Goal: Transaction & Acquisition: Purchase product/service

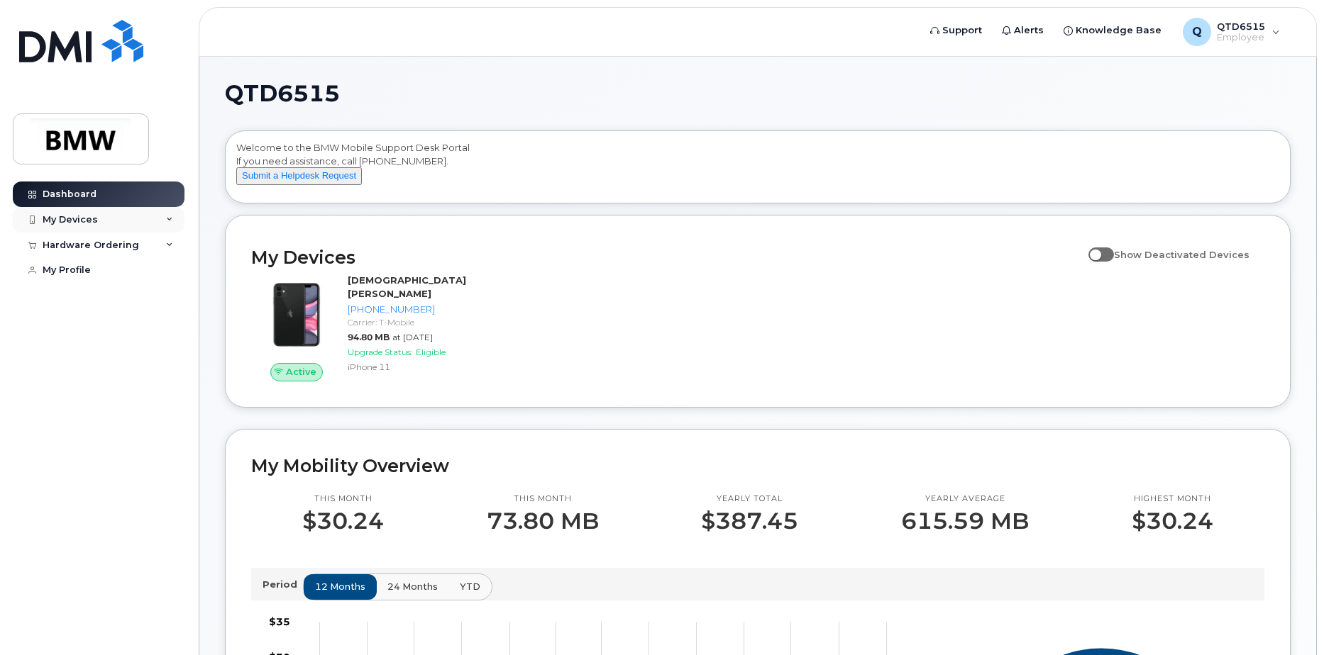
click at [129, 227] on div "My Devices" at bounding box center [99, 220] width 172 height 26
click at [111, 250] on div "Hardware Ordering" at bounding box center [91, 245] width 96 height 11
click at [111, 228] on div "My Devices" at bounding box center [99, 220] width 172 height 26
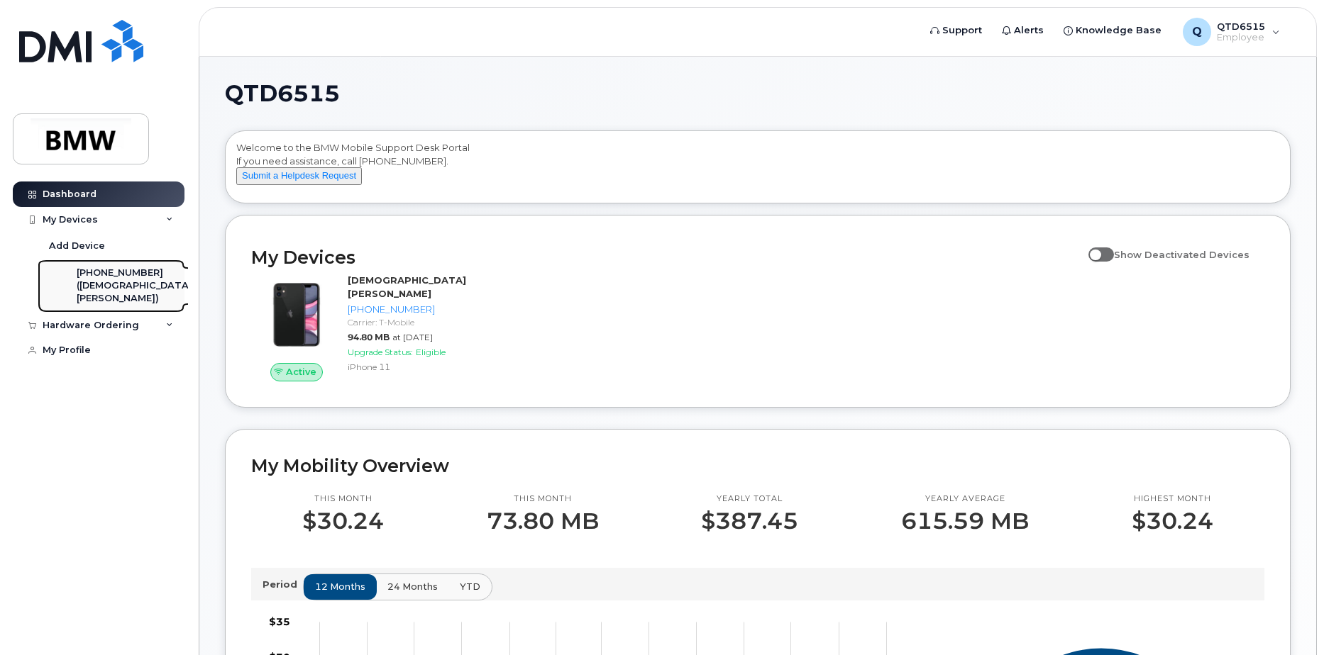
click at [101, 297] on div "([DEMOGRAPHIC_DATA][PERSON_NAME])" at bounding box center [135, 292] width 116 height 26
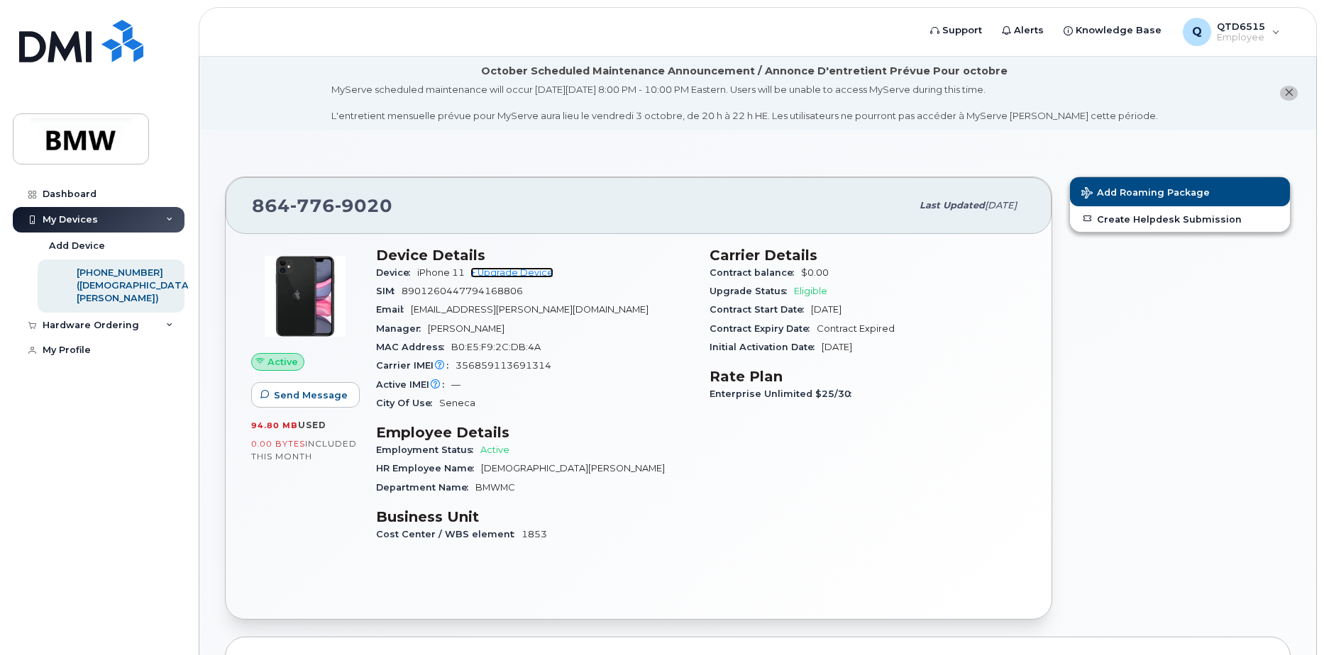
click at [511, 274] on link "+ Upgrade Device" at bounding box center [511, 272] width 83 height 11
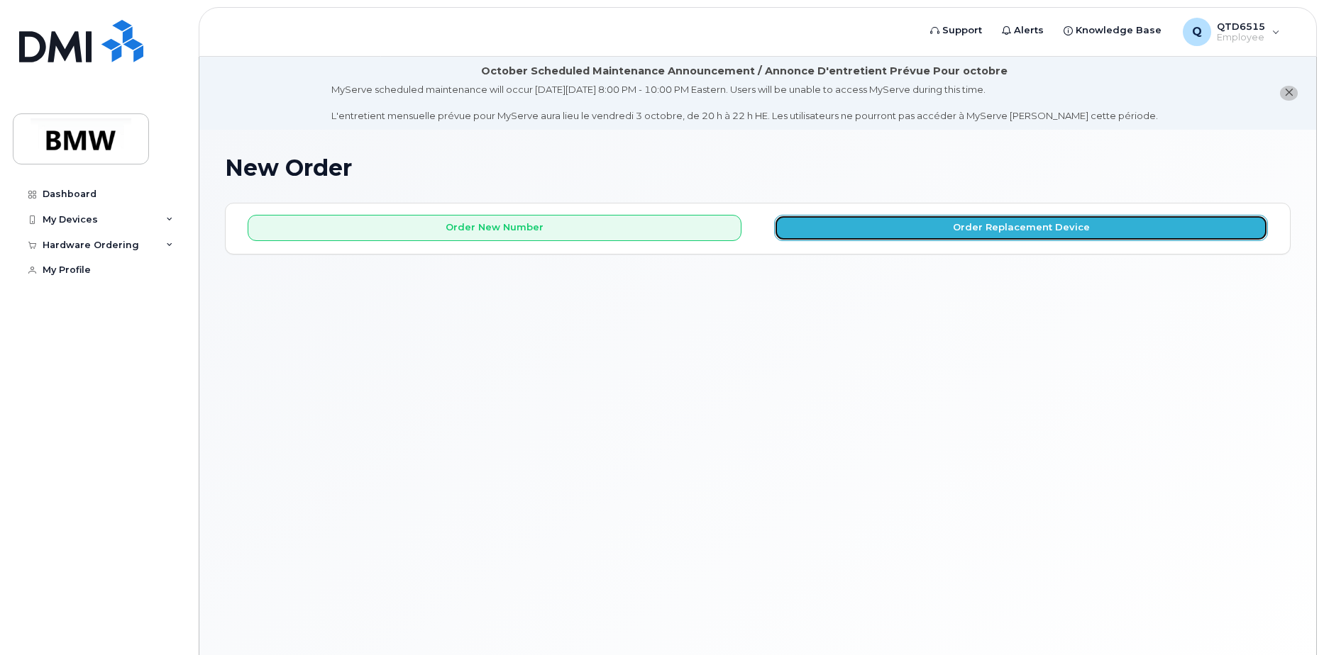
click at [1023, 233] on button "Order Replacement Device" at bounding box center [1021, 228] width 494 height 26
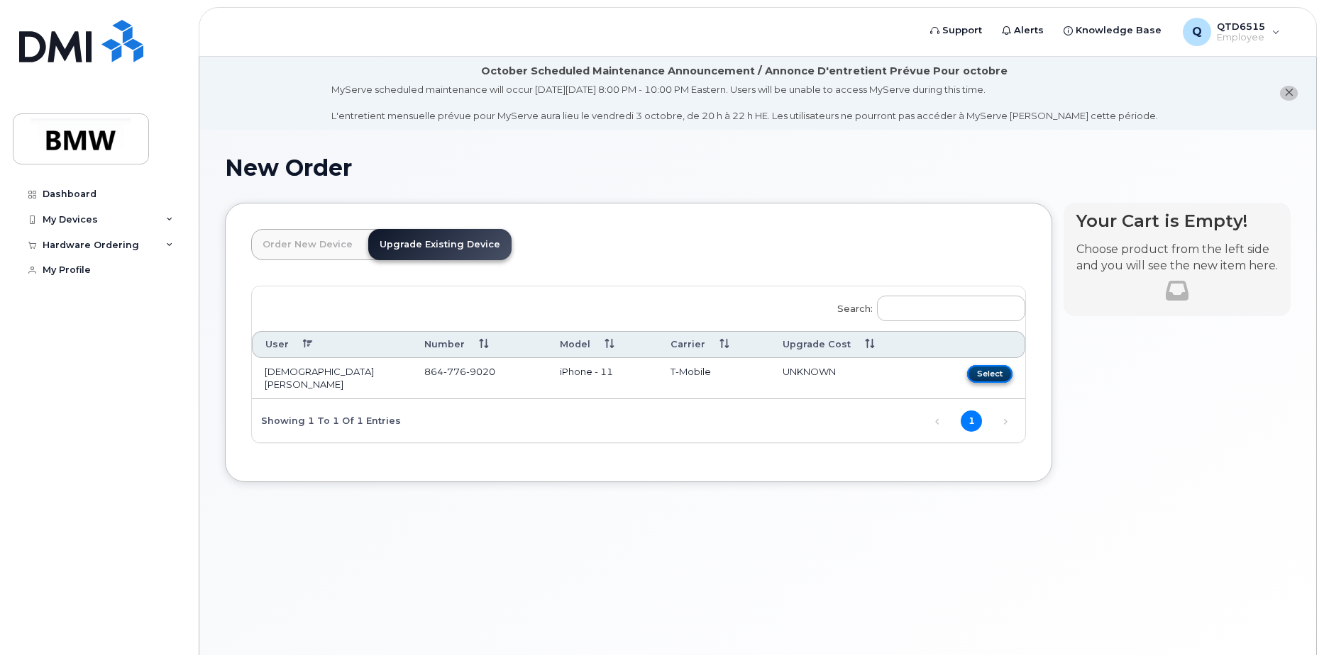
click at [989, 371] on button "Select" at bounding box center [989, 374] width 45 height 18
